Goal: Register for event/course: Sign up to attend an event or enroll in a course

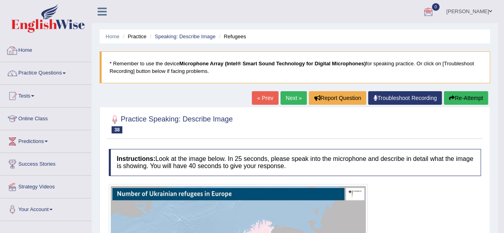
click at [24, 49] on link "Home" at bounding box center [45, 49] width 91 height 20
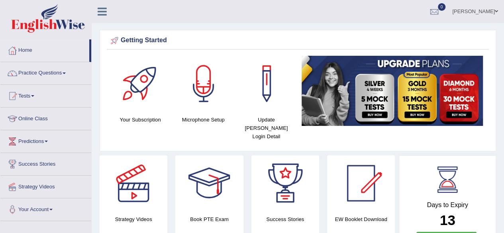
drag, startPoint x: 0, startPoint y: 0, endPoint x: 510, endPoint y: 24, distance: 510.4
click at [504, 24] on html "Toggle navigation Home Practice Questions Speaking Practice Read Aloud Repeat S…" at bounding box center [252, 116] width 504 height 233
click at [31, 97] on link "Tests" at bounding box center [45, 95] width 91 height 20
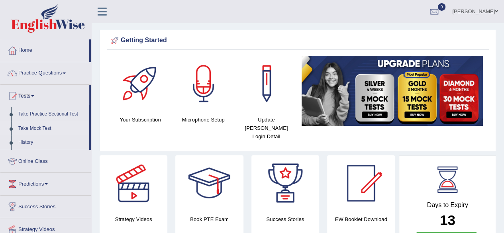
click at [32, 127] on link "Take Mock Test" at bounding box center [52, 129] width 75 height 14
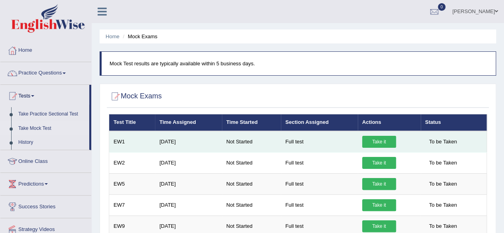
click at [383, 141] on link "Take it" at bounding box center [379, 142] width 34 height 12
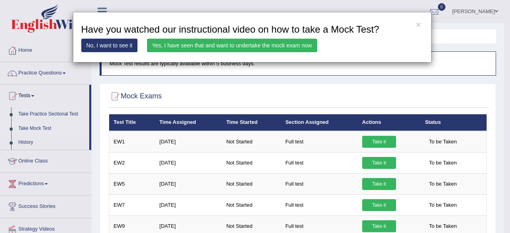
click at [259, 44] on link "Yes, I have seen that and want to undertake the mock exam now" at bounding box center [232, 46] width 170 height 14
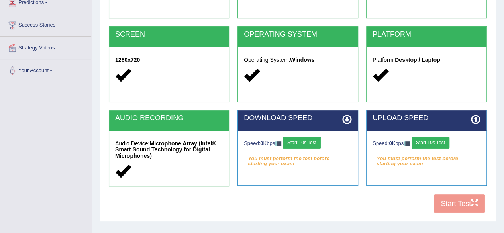
scroll to position [140, 0]
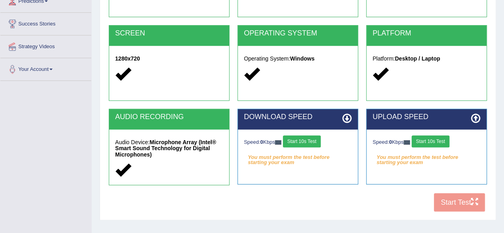
click at [306, 139] on button "Start 10s Test" at bounding box center [302, 142] width 38 height 12
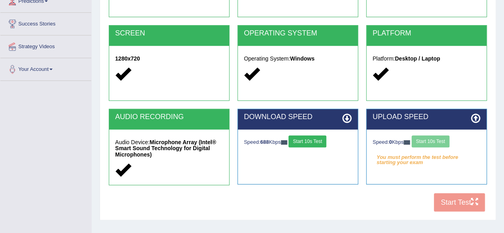
click at [443, 143] on div "Speed: 0 Kbps Start 10s Test" at bounding box center [427, 143] width 108 height 14
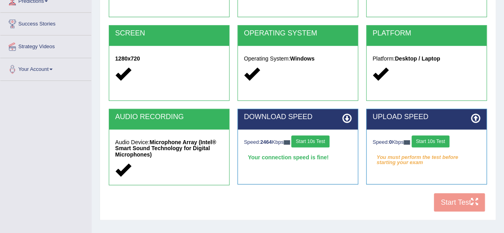
click at [432, 142] on button "Start 10s Test" at bounding box center [431, 142] width 38 height 12
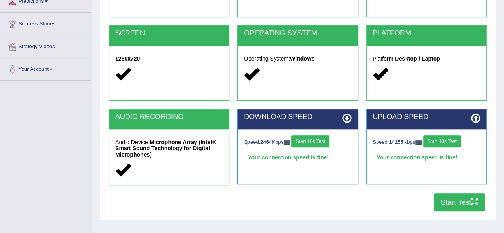
click at [459, 202] on button "Start Test" at bounding box center [459, 202] width 51 height 18
click at [323, 142] on button "Start 10s Test" at bounding box center [310, 142] width 38 height 12
click at [445, 203] on button "Start Test" at bounding box center [459, 202] width 51 height 18
